Goal: Task Accomplishment & Management: Manage account settings

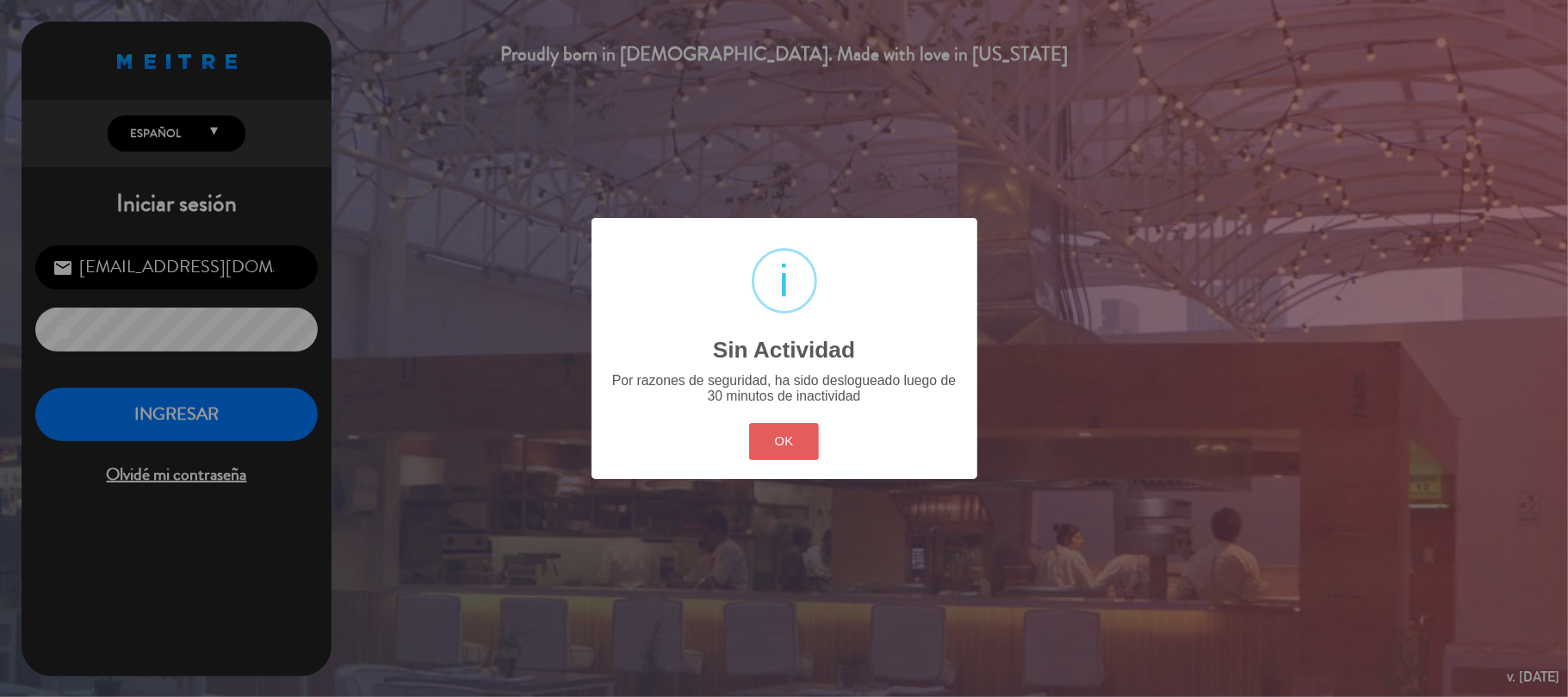
click at [802, 441] on button "OK" at bounding box center [784, 441] width 70 height 37
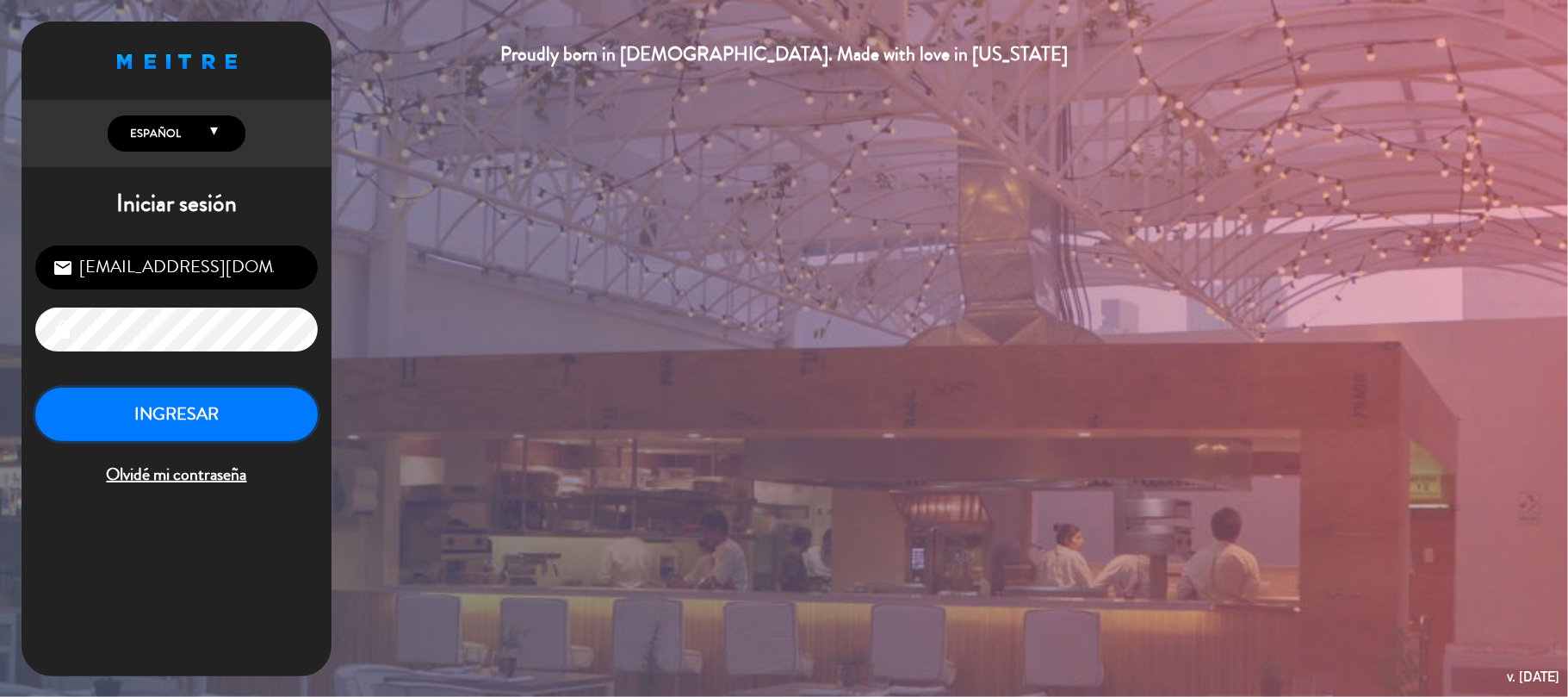
click at [170, 422] on button "INGRESAR" at bounding box center [177, 414] width 282 height 55
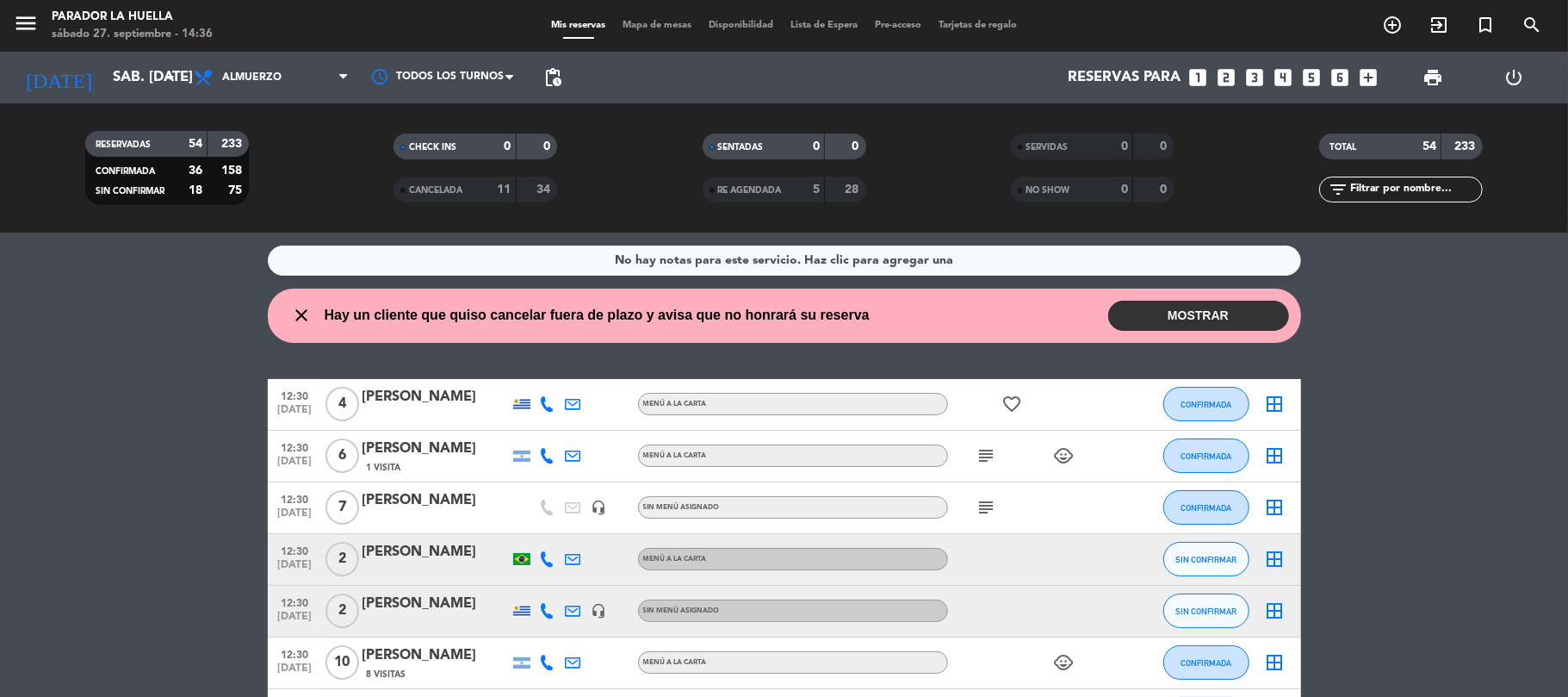
click at [1195, 326] on button "MOSTRAR" at bounding box center [1198, 316] width 181 height 30
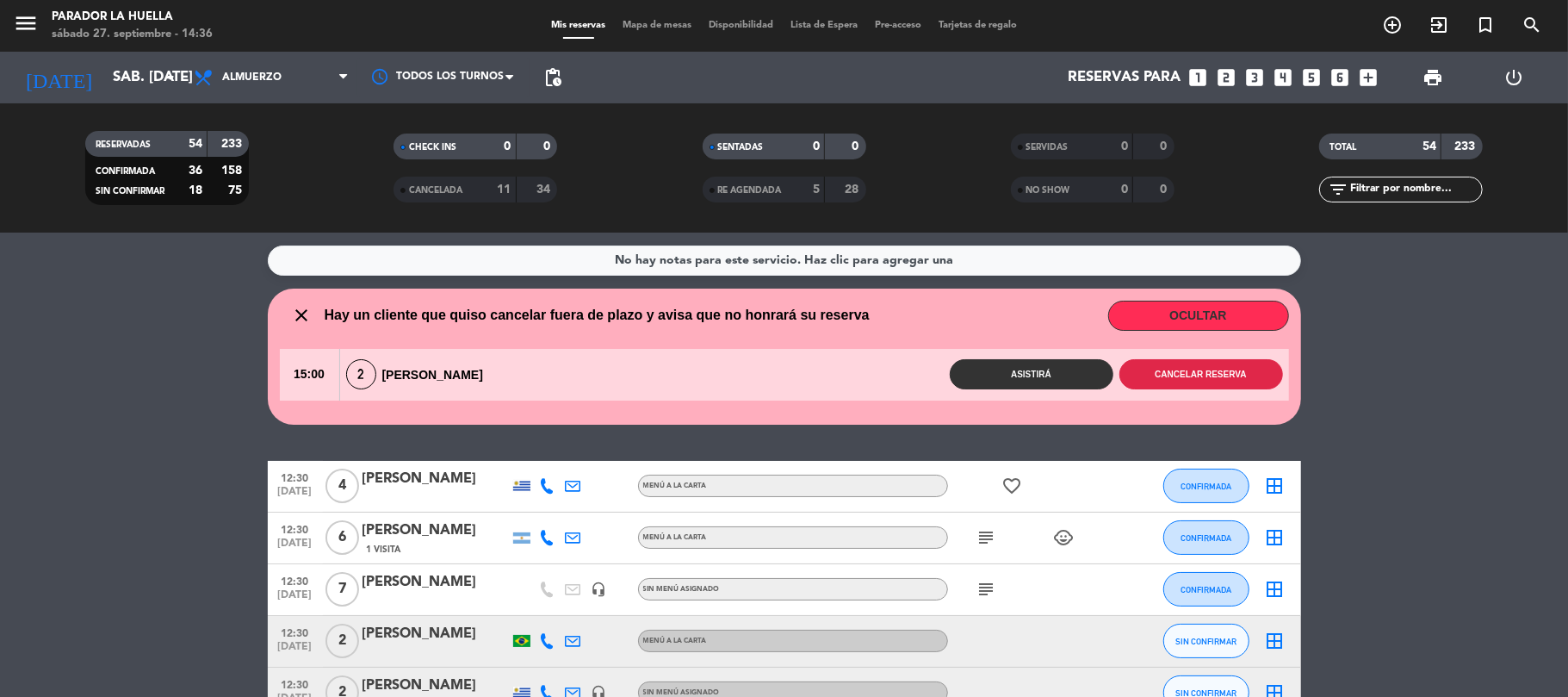
click at [1207, 387] on button "Cancelar reserva" at bounding box center [1201, 374] width 164 height 30
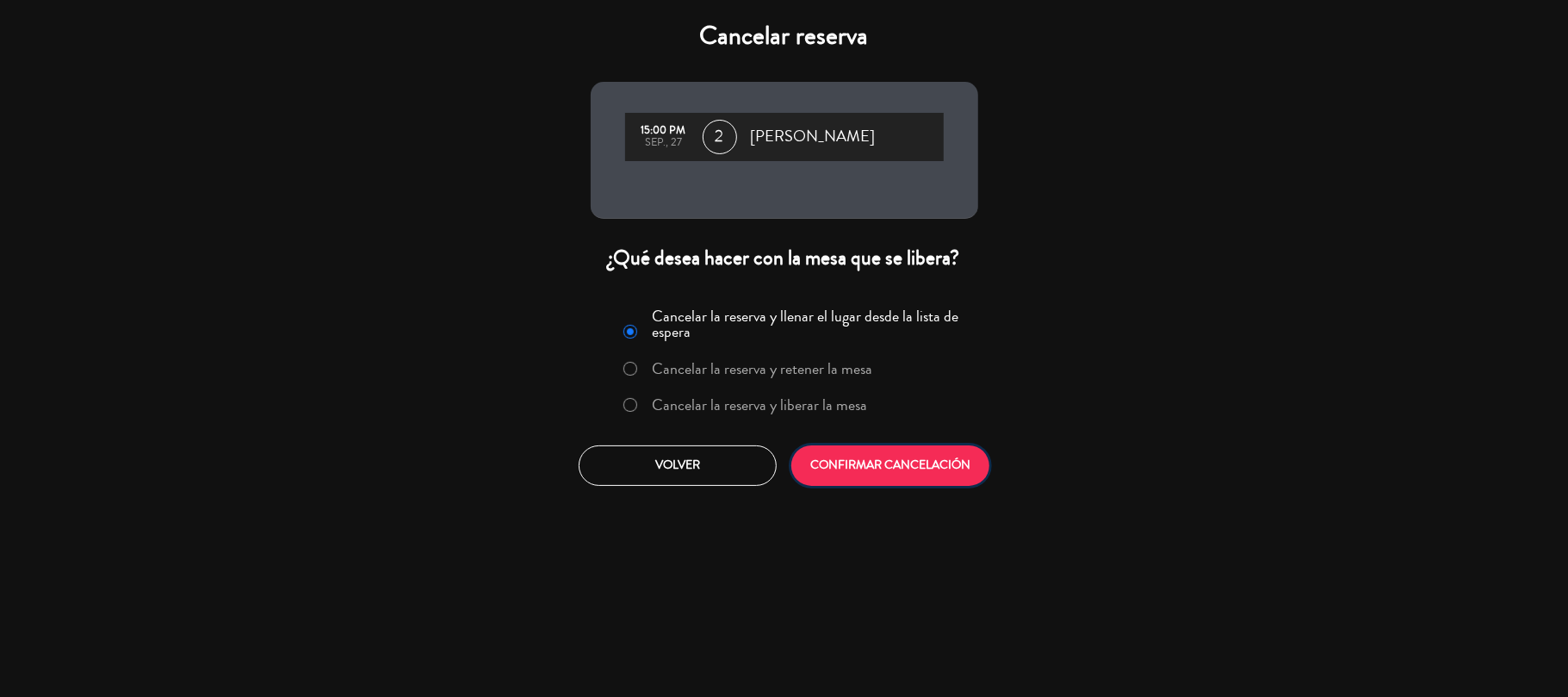
click at [889, 479] on button "CONFIRMAR CANCELACIÓN" at bounding box center [890, 466] width 198 height 41
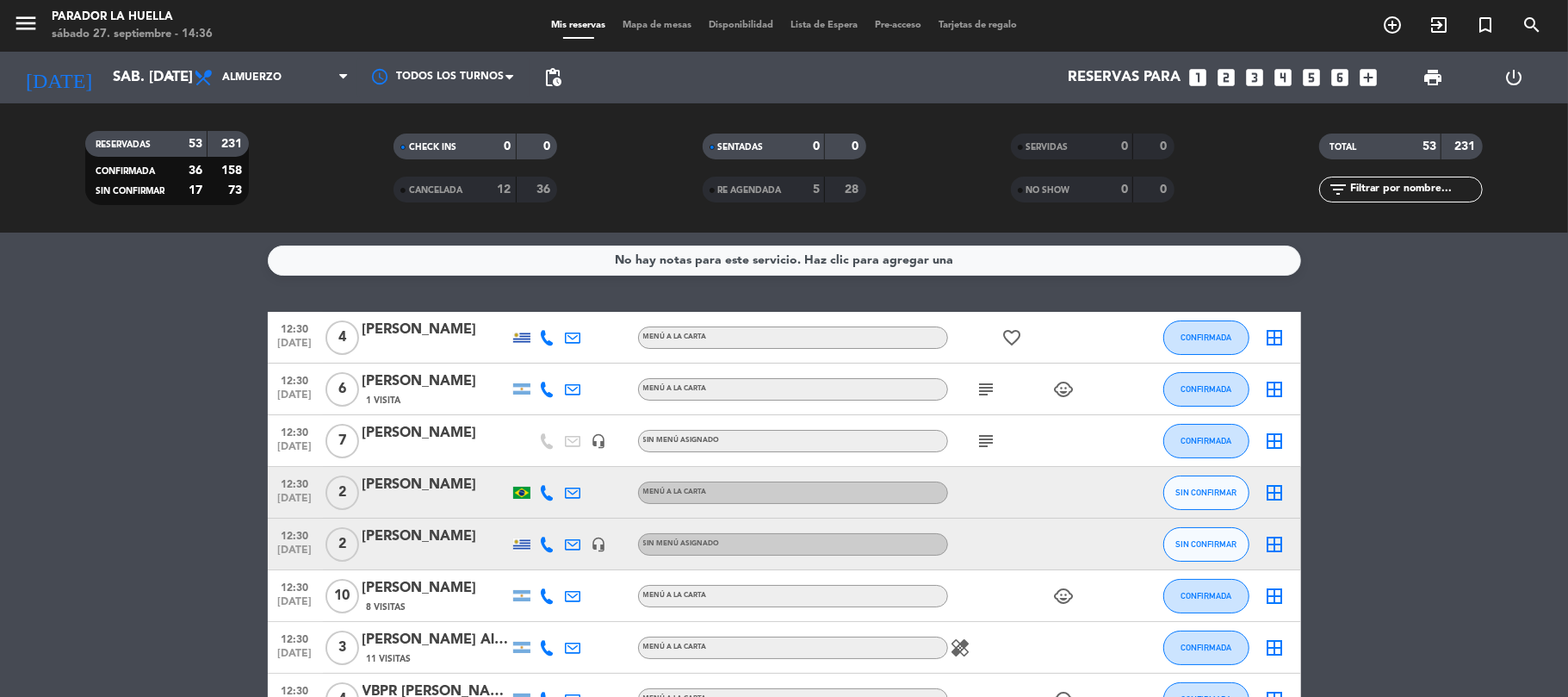
click at [1254, 74] on icon "looks_3" at bounding box center [1255, 78] width 23 height 23
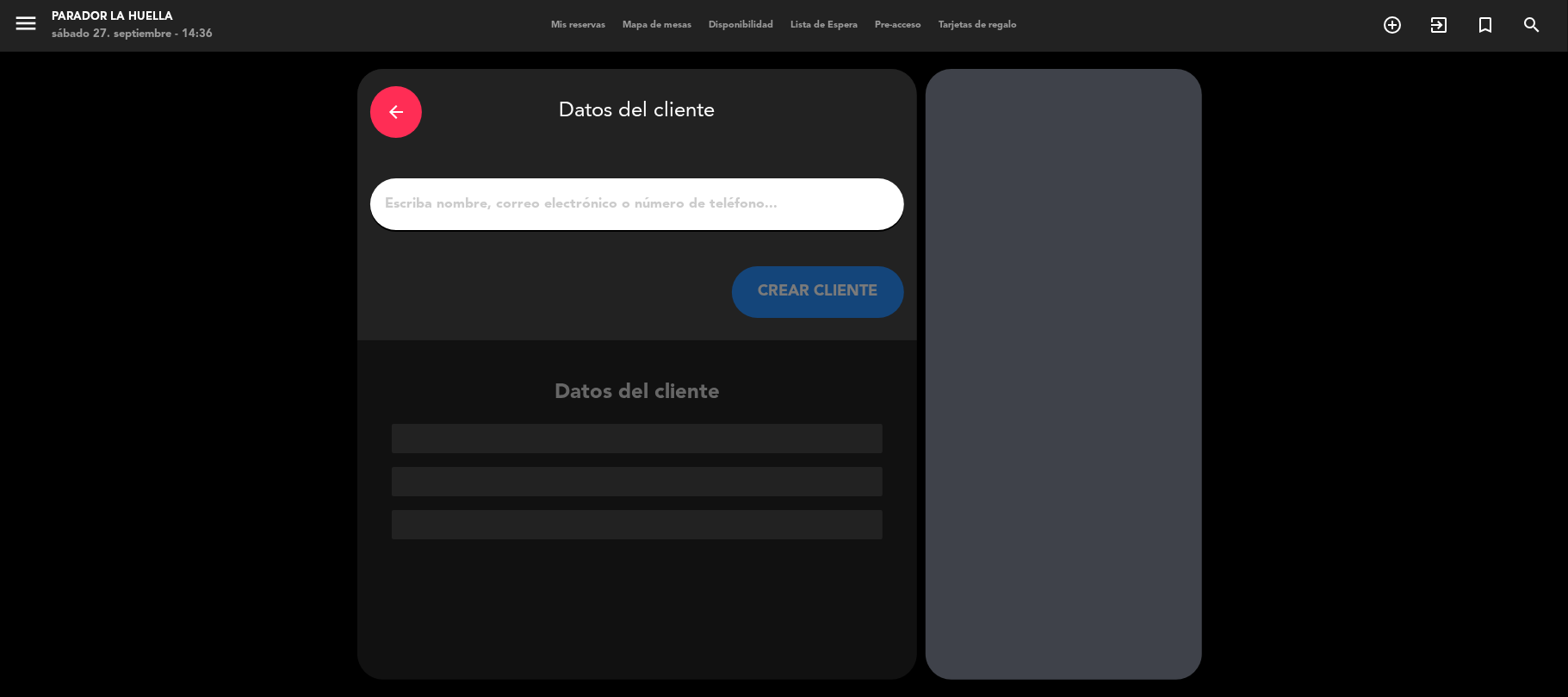
click at [496, 215] on input "1" at bounding box center [637, 205] width 508 height 24
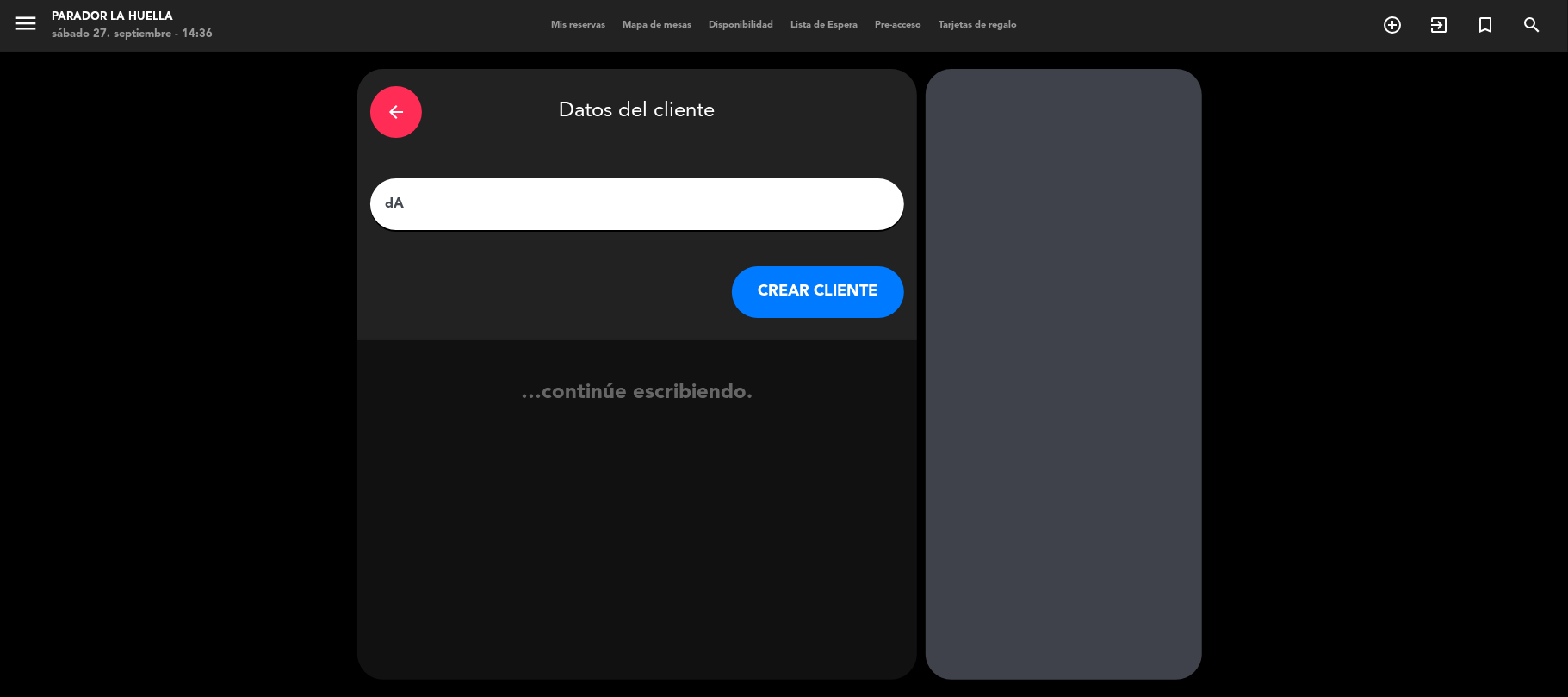
type input "d"
type input "[PERSON_NAME]"
click at [833, 290] on button "CREAR CLIENTE" at bounding box center [818, 292] width 172 height 52
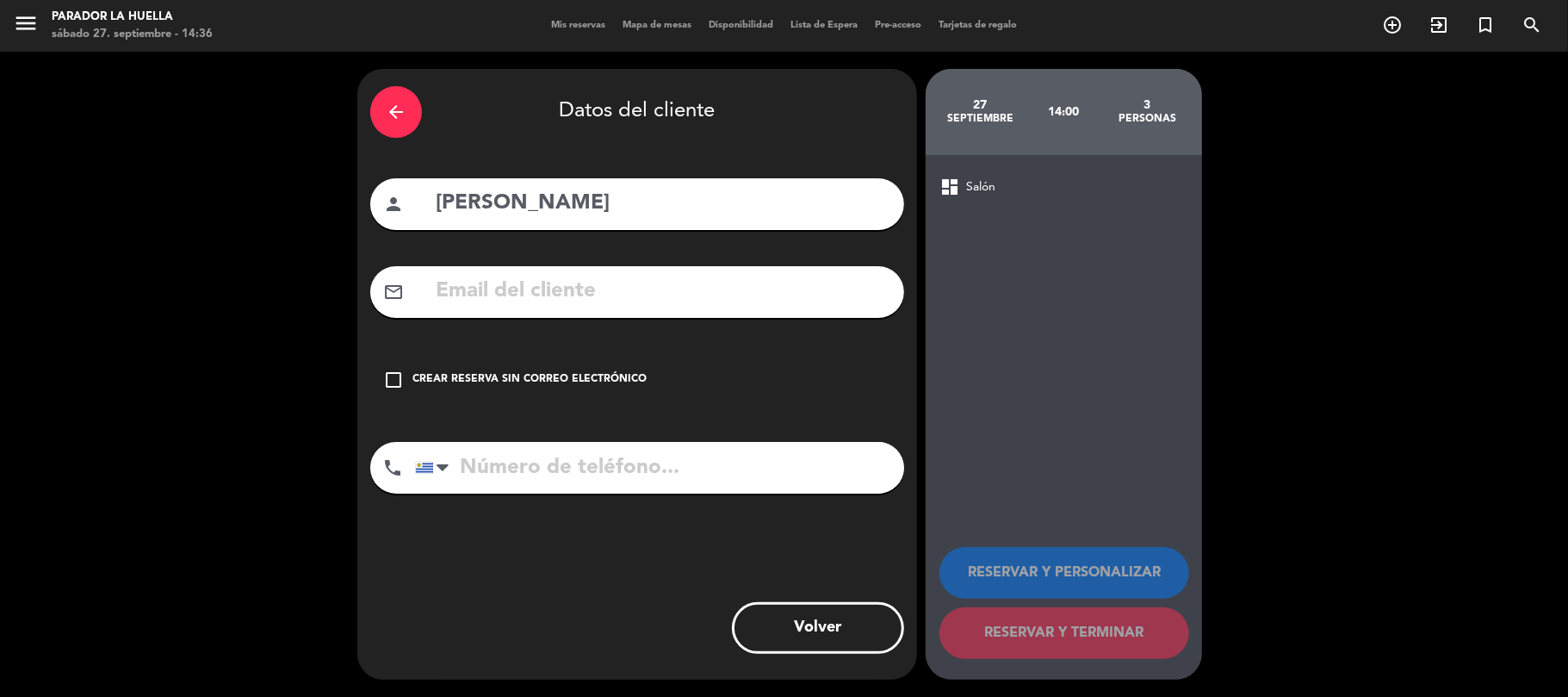
click at [756, 297] on input "text" at bounding box center [663, 291] width 457 height 36
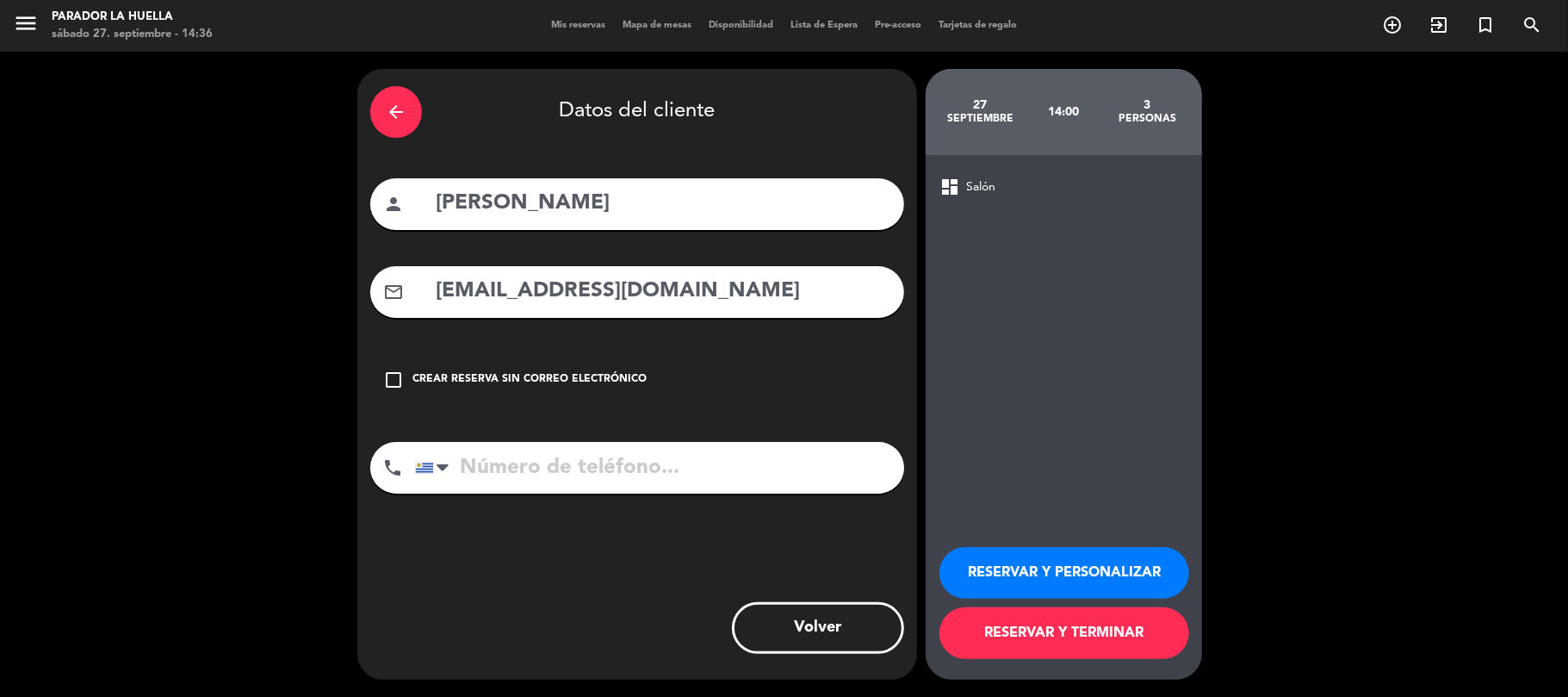
type input "[EMAIL_ADDRESS][DOMAIN_NAME]"
click at [521, 483] on input "tel" at bounding box center [659, 468] width 489 height 52
type input "099213370"
click at [790, 632] on button "Volver" at bounding box center [818, 629] width 172 height 52
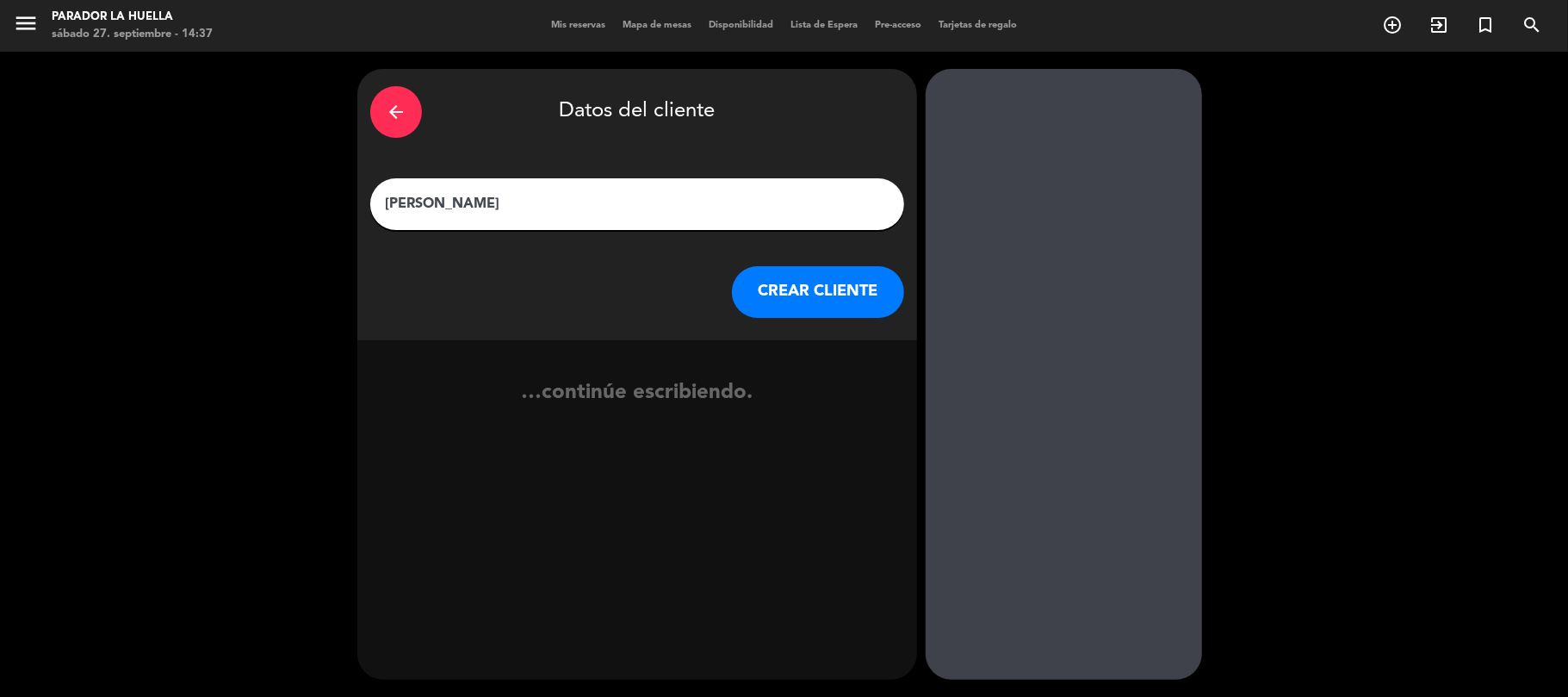
click at [396, 104] on icon "arrow_back" at bounding box center [396, 112] width 21 height 21
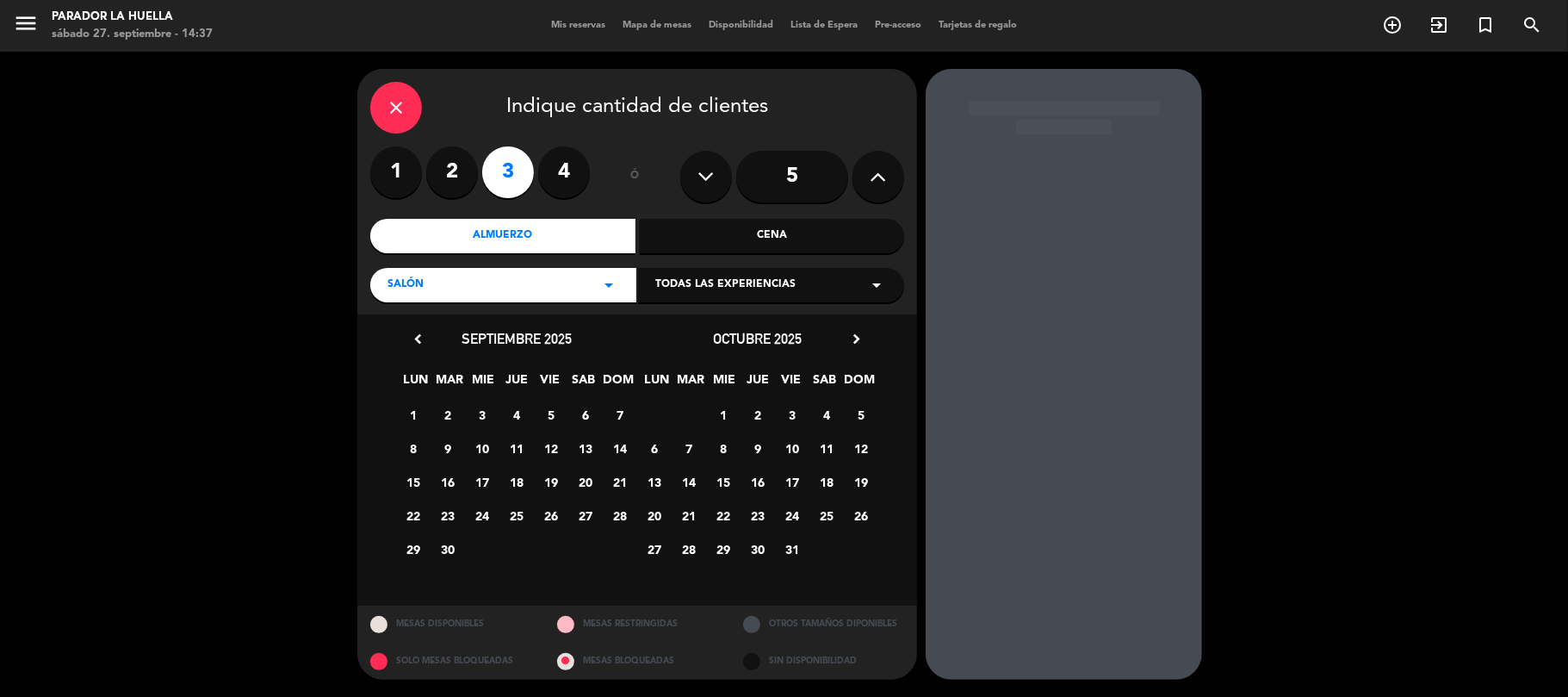
click at [586, 517] on span "27" at bounding box center [586, 515] width 29 height 29
